Goal: Task Accomplishment & Management: Manage account settings

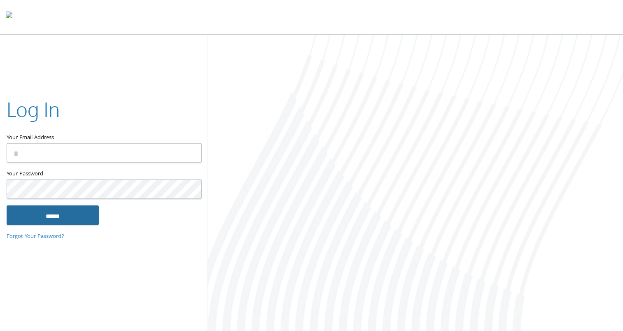
type input "**********"
click at [55, 208] on input "******" at bounding box center [53, 215] width 92 height 20
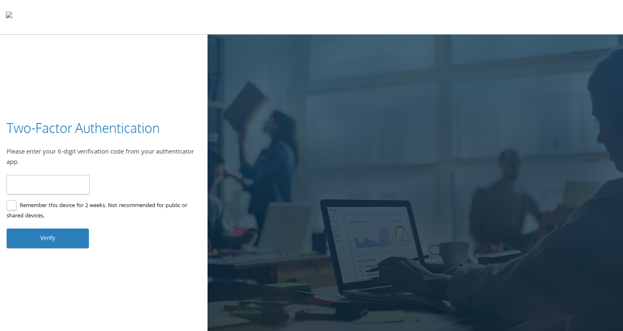
click at [9, 206] on label "Remember this device for 2 weeks. Not recommended for public or shared devices." at bounding box center [101, 211] width 188 height 21
click at [38, 185] on input "number" at bounding box center [48, 184] width 83 height 19
